Goal: Navigation & Orientation: Find specific page/section

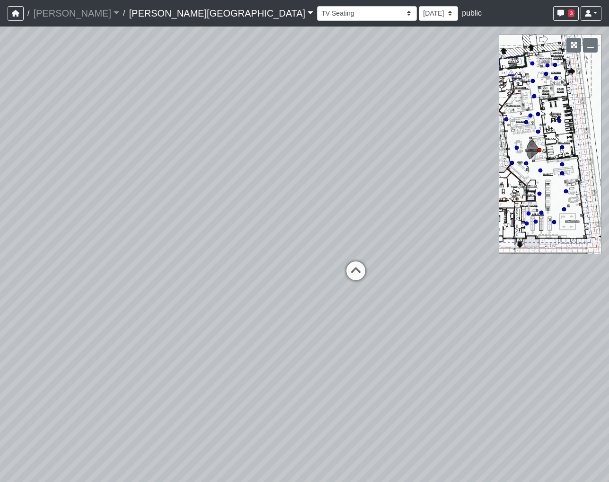
select select "85yt19wMgVAyb4M3P1Anog"
drag, startPoint x: 0, startPoint y: 0, endPoint x: 290, endPoint y: 166, distance: 334.1
click at [290, 166] on div "Loading... Coffee Bar Loading... [GEOGRAPHIC_DATA] Loading... Leasing Entry 1 L…" at bounding box center [304, 253] width 609 height 455
drag, startPoint x: 187, startPoint y: 277, endPoint x: 564, endPoint y: 310, distance: 378.4
click at [579, 311] on div "Loading... Coffee Bar Loading... [GEOGRAPHIC_DATA] Loading... Leasing Entry 1 L…" at bounding box center [304, 253] width 609 height 455
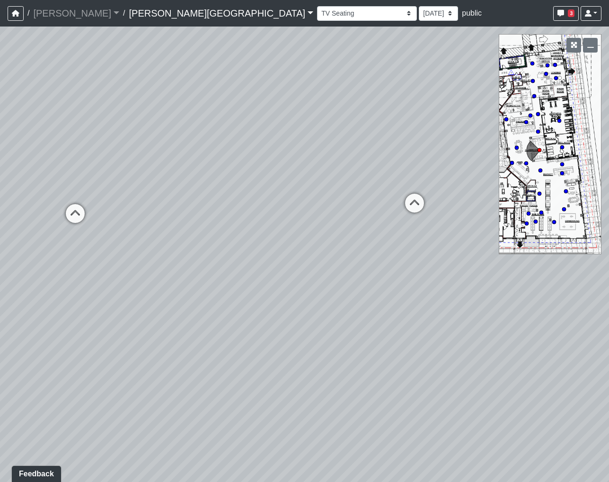
drag, startPoint x: 256, startPoint y: 304, endPoint x: 69, endPoint y: 259, distance: 192.2
click at [70, 259] on div "Loading... Coffee Bar Loading... [GEOGRAPHIC_DATA] Loading... Leasing Entry 1 L…" at bounding box center [304, 253] width 609 height 455
drag, startPoint x: 374, startPoint y: 235, endPoint x: 425, endPoint y: 310, distance: 90.5
click at [425, 310] on div "Loading... Coffee Bar Loading... [GEOGRAPHIC_DATA] Loading... Leasing Entry 1 L…" at bounding box center [304, 253] width 609 height 455
drag, startPoint x: 82, startPoint y: 191, endPoint x: 181, endPoint y: 219, distance: 102.8
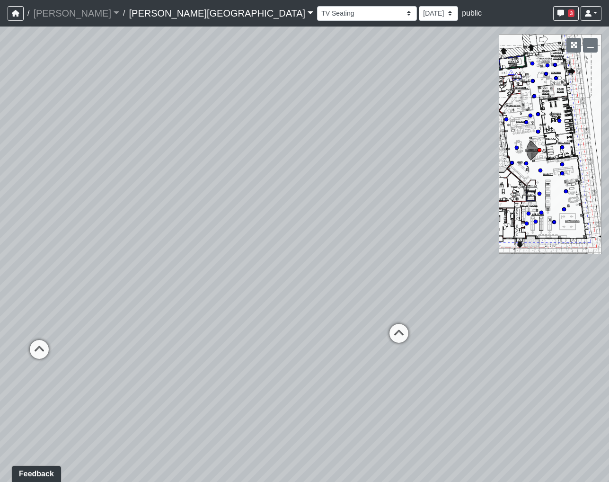
click at [181, 219] on div "Loading... Coffee Bar Loading... [GEOGRAPHIC_DATA] Loading... Leasing Entry 1 L…" at bounding box center [304, 253] width 609 height 455
